Goal: Check status: Check status

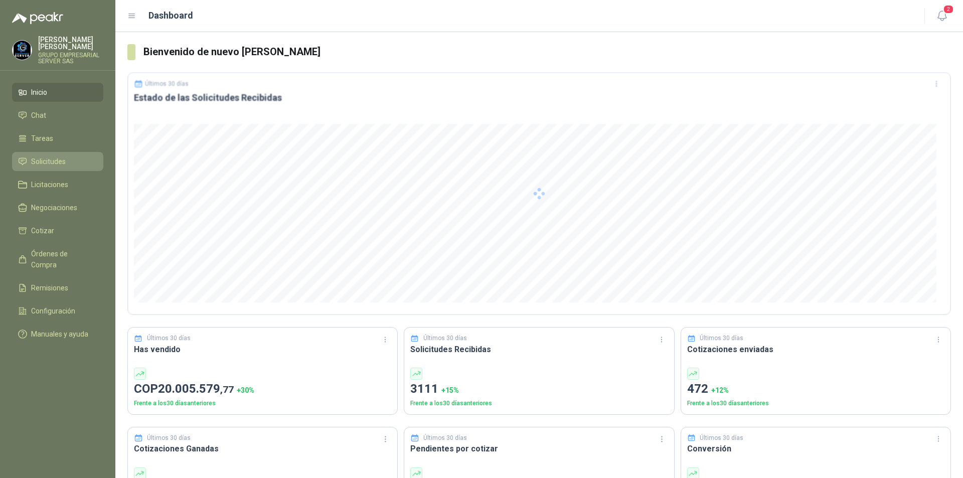
click at [45, 165] on span "Solicitudes" at bounding box center [48, 161] width 35 height 11
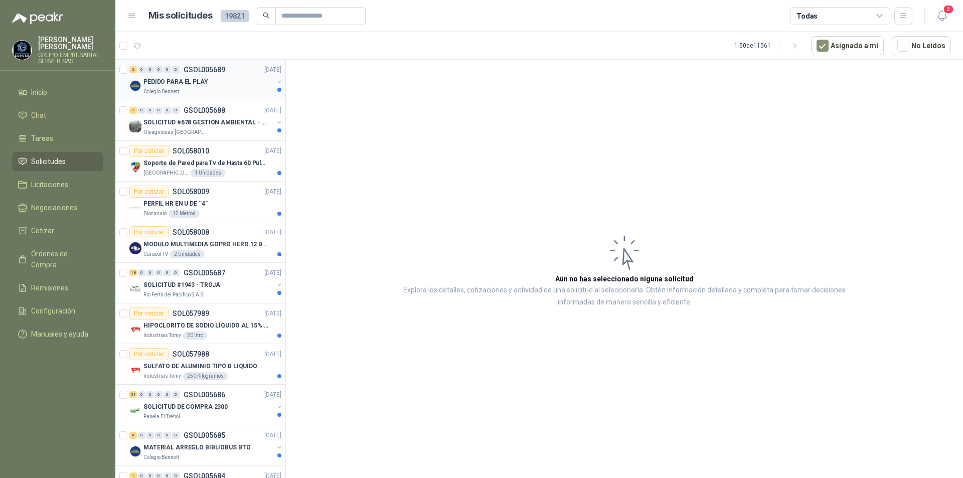
click at [178, 82] on p "PEDIDO PARA EL PLAY" at bounding box center [175, 82] width 65 height 10
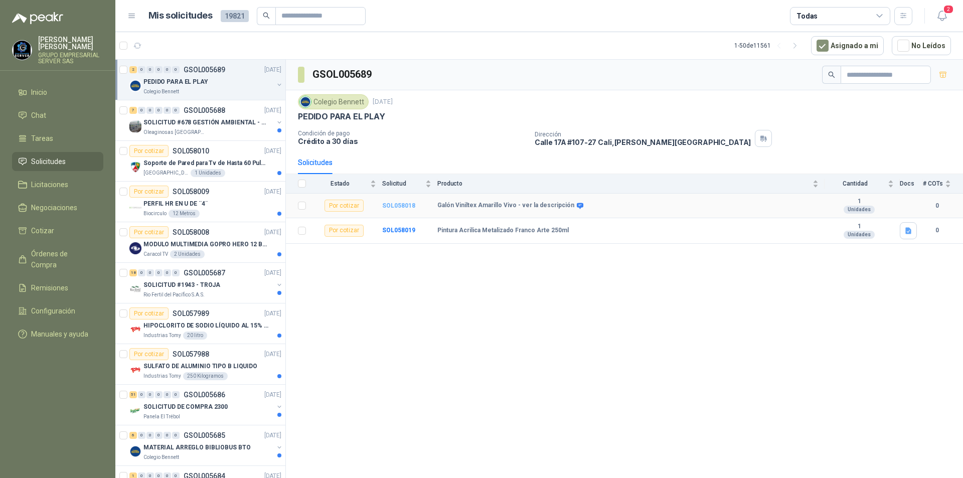
click at [404, 206] on b "SOL058018" at bounding box center [398, 205] width 33 height 7
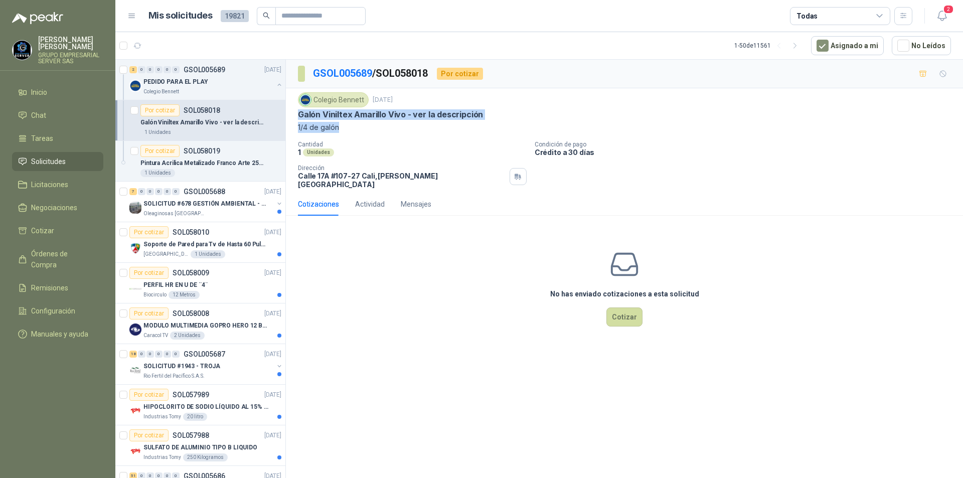
drag, startPoint x: 300, startPoint y: 114, endPoint x: 396, endPoint y: 134, distance: 98.4
click at [396, 134] on div "Colegio Bennett 29 sept, 2025 Galón Viniltex Amarillo Vivo - ver la descripción…" at bounding box center [624, 140] width 653 height 96
click at [364, 113] on p "Galón Viniltex Amarillo Vivo - ver la descripción" at bounding box center [390, 114] width 185 height 11
drag, startPoint x: 297, startPoint y: 114, endPoint x: 386, endPoint y: 117, distance: 89.4
click at [405, 118] on div "Colegio Bennett 29 sept, 2025 Galón Viniltex Amarillo Vivo - ver la descripción…" at bounding box center [624, 140] width 677 height 104
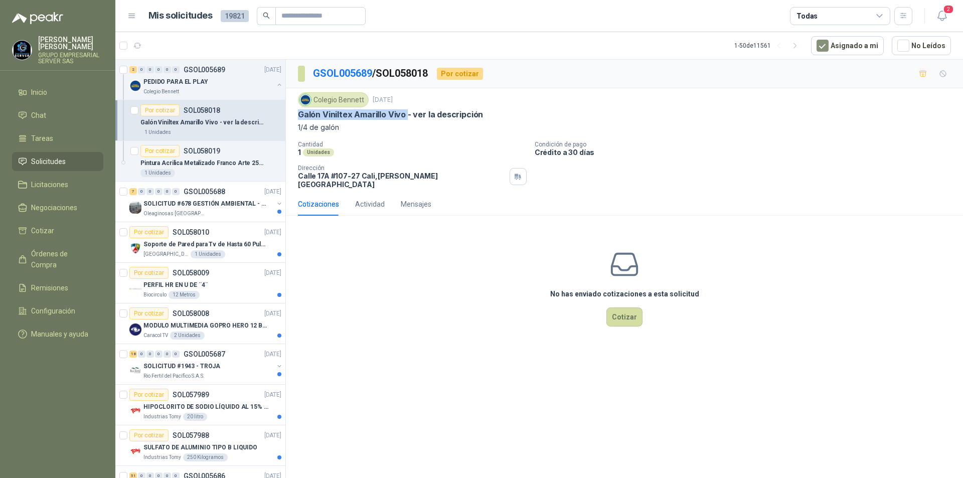
copy p "Galón Viniltex Amarillo Vivo"
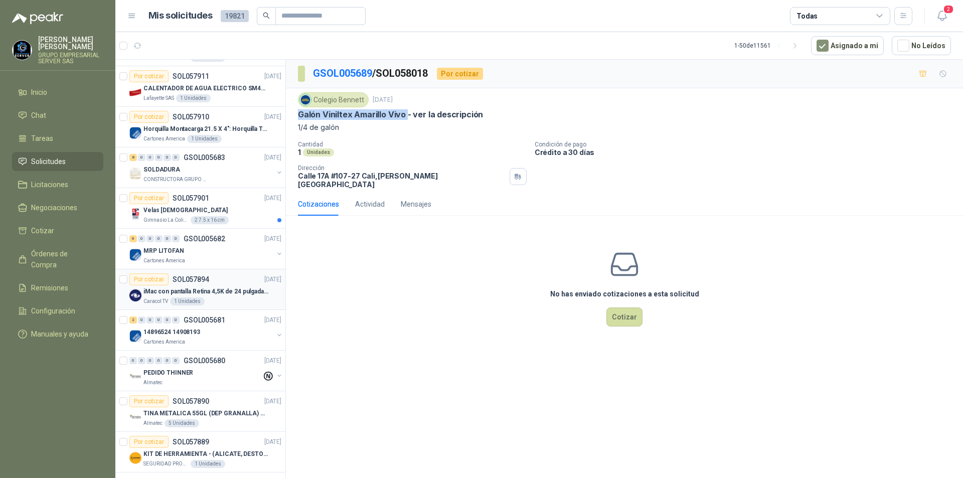
scroll to position [1054, 0]
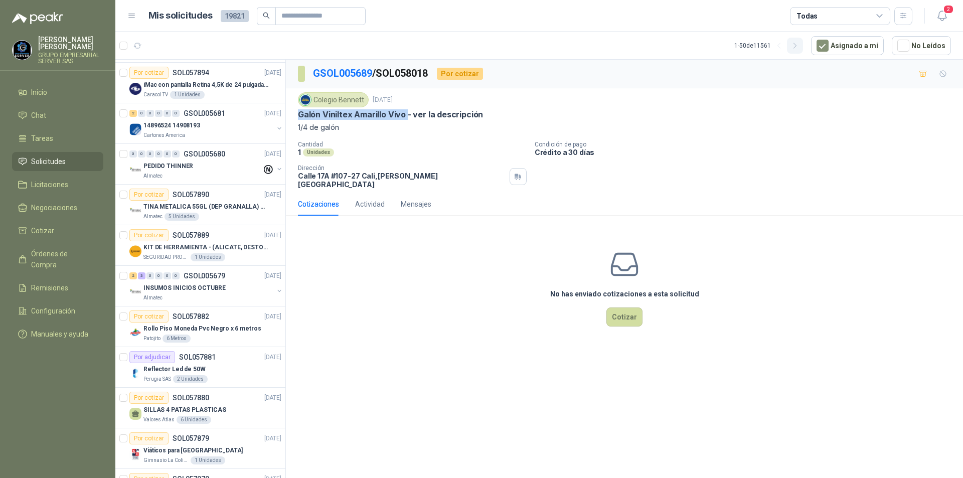
click at [799, 45] on icon "button" at bounding box center [795, 46] width 9 height 9
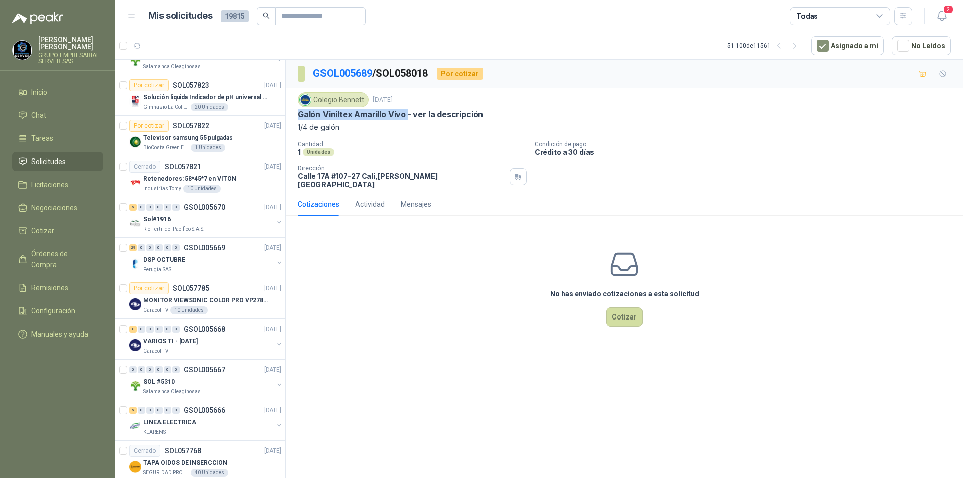
scroll to position [151, 0]
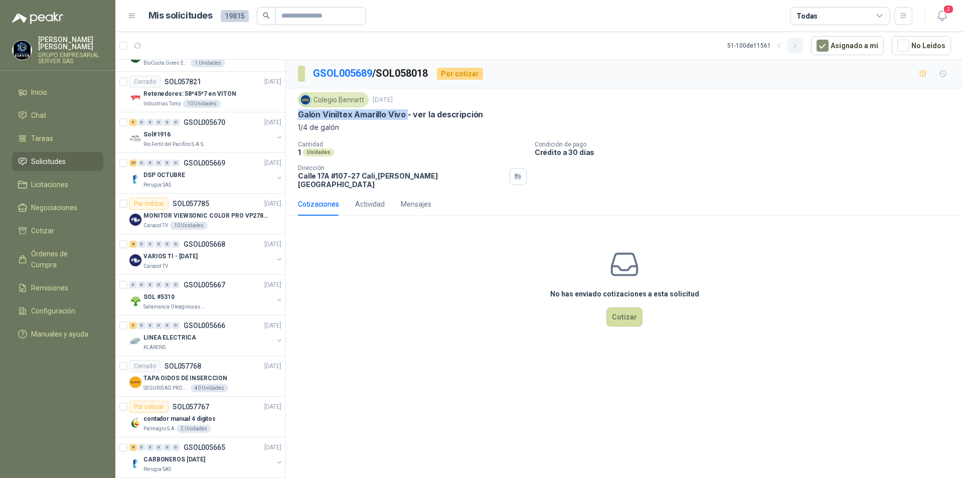
click at [798, 45] on icon "button" at bounding box center [795, 46] width 9 height 9
